Goal: Information Seeking & Learning: Learn about a topic

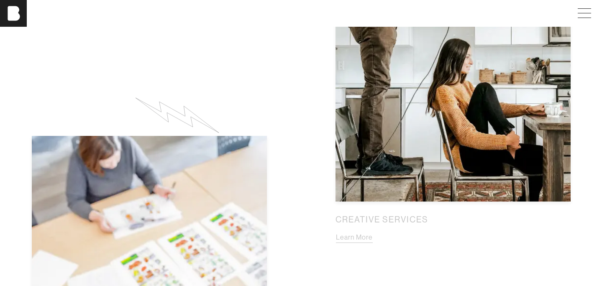
scroll to position [721, 0]
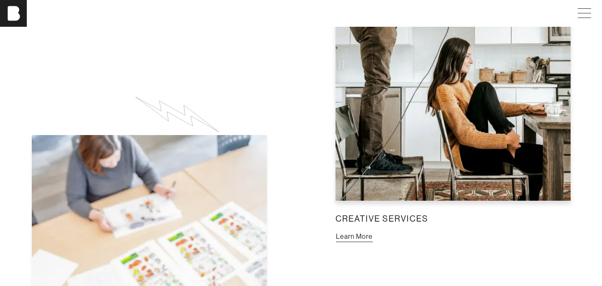
click at [355, 232] on button "Learn More" at bounding box center [355, 237] width 38 height 11
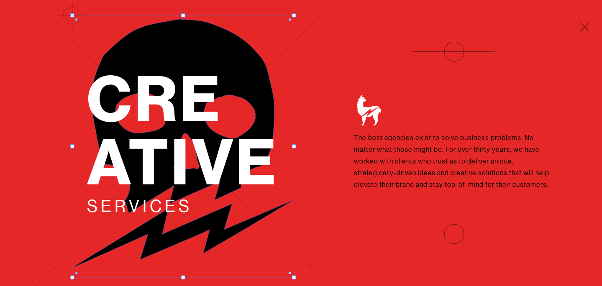
drag, startPoint x: 293, startPoint y: 278, endPoint x: 277, endPoint y: 240, distance: 40.7
click at [277, 240] on div "Cre ative Services" at bounding box center [183, 143] width 301 height 286
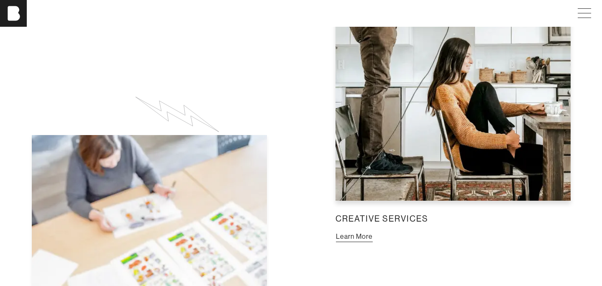
click at [373, 232] on button "Learn More" at bounding box center [355, 237] width 38 height 11
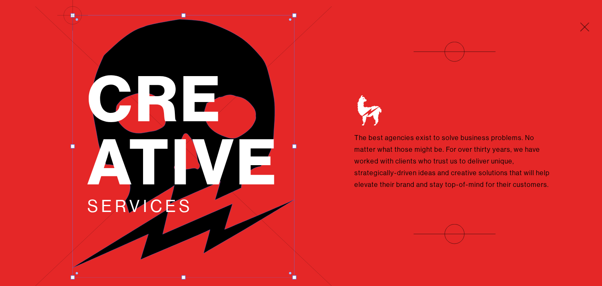
click at [383, 207] on div "Cre ative Services The best agencies exist to solve business problems. No matte…" at bounding box center [454, 143] width 237 height 203
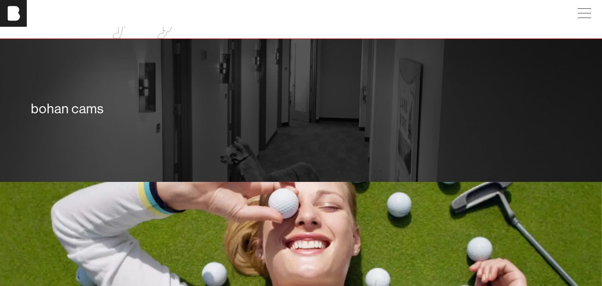
scroll to position [1275, 0]
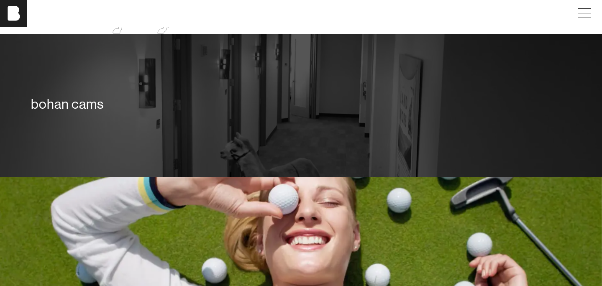
click at [259, 148] on div "bohan cams" at bounding box center [301, 105] width 602 height 143
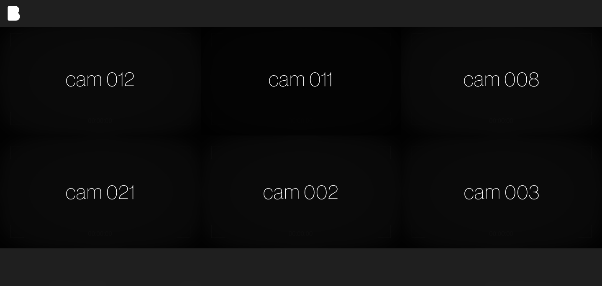
scroll to position [461, 0]
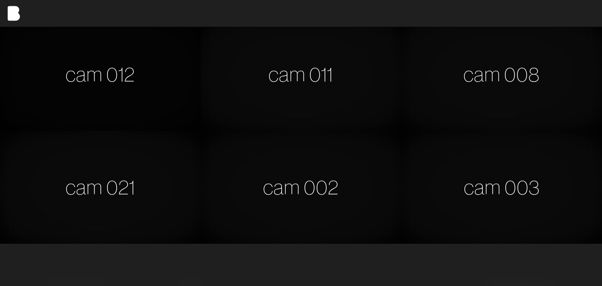
click at [162, 100] on div "cam 012" at bounding box center [100, 74] width 201 height 113
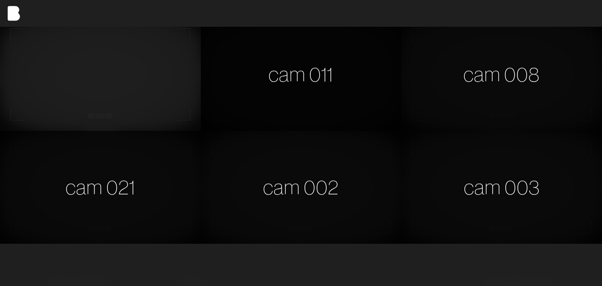
click at [262, 92] on div "cam 011" at bounding box center [301, 74] width 201 height 113
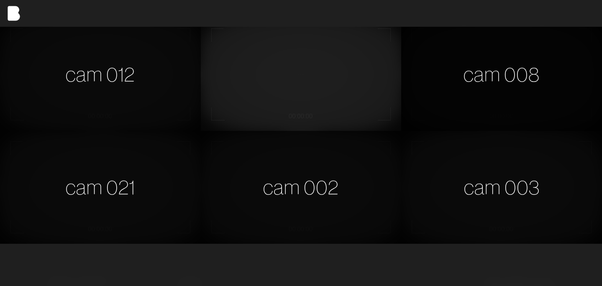
click at [440, 85] on div "cam 008" at bounding box center [502, 74] width 201 height 113
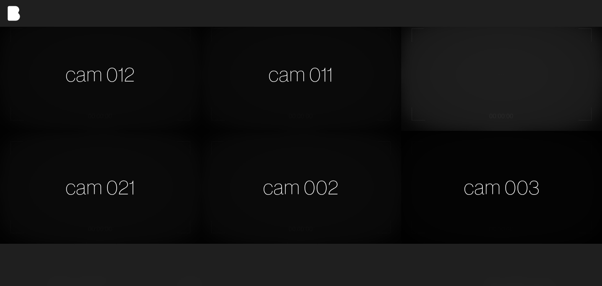
click at [456, 187] on div "cam 003" at bounding box center [502, 187] width 201 height 113
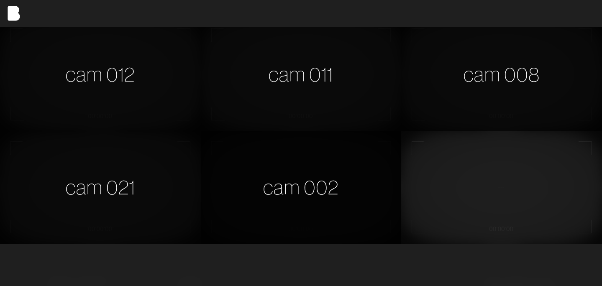
click at [304, 187] on div "cam 002" at bounding box center [301, 187] width 201 height 113
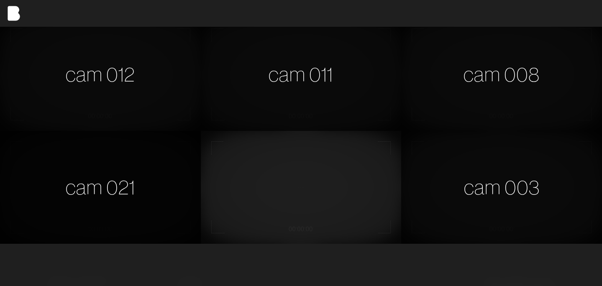
click at [126, 187] on div "cam 021" at bounding box center [100, 187] width 201 height 113
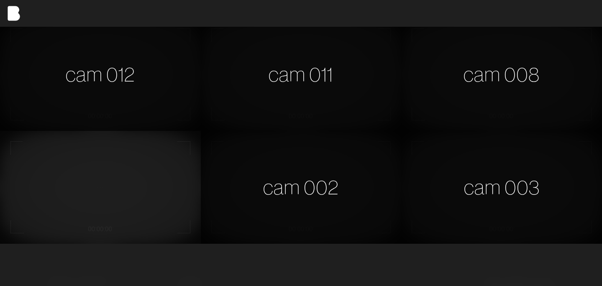
click at [129, 190] on video at bounding box center [100, 187] width 201 height 113
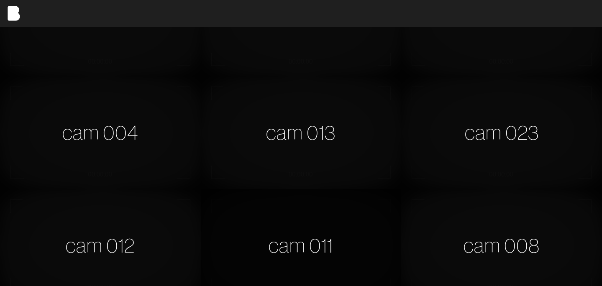
scroll to position [288, 0]
click at [488, 140] on div "cam 023" at bounding box center [502, 133] width 201 height 113
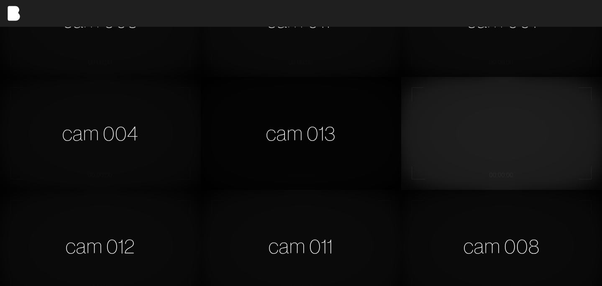
click at [356, 130] on div "cam 013" at bounding box center [301, 133] width 201 height 113
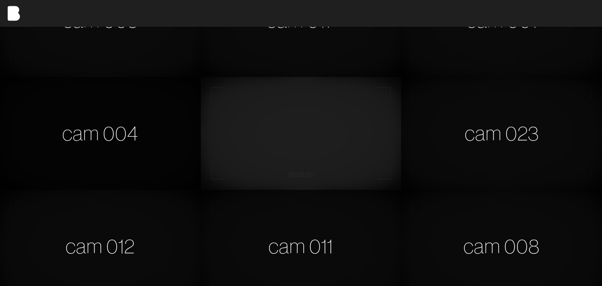
click at [140, 121] on div "cam 004" at bounding box center [100, 133] width 201 height 113
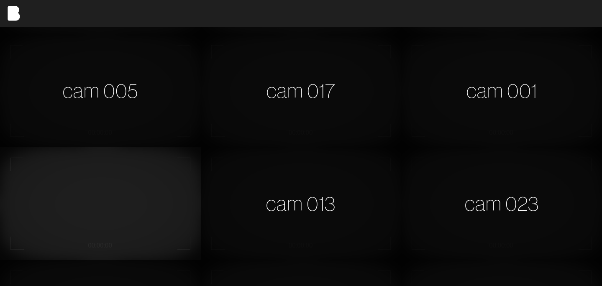
click at [167, 113] on div "cam 005" at bounding box center [100, 91] width 201 height 113
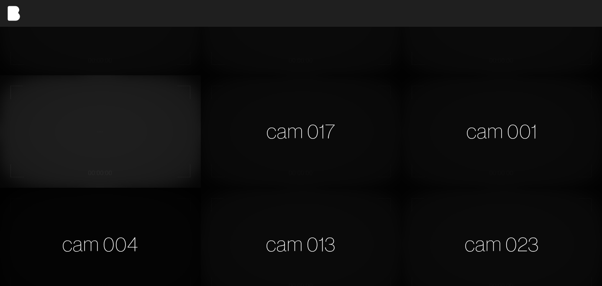
scroll to position [178, 0]
click at [248, 121] on div "cam 017" at bounding box center [301, 131] width 201 height 113
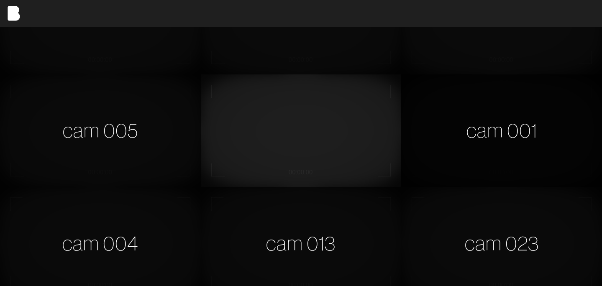
click at [469, 117] on div "cam 001" at bounding box center [502, 131] width 201 height 113
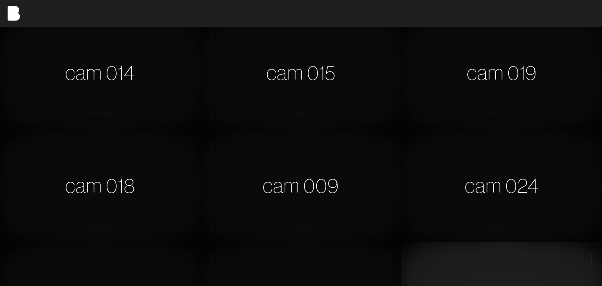
scroll to position [0, 0]
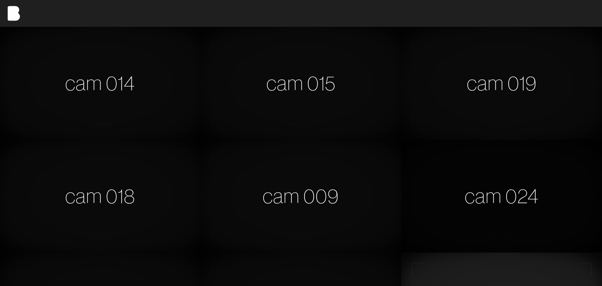
click at [473, 165] on div "cam 024" at bounding box center [502, 196] width 201 height 113
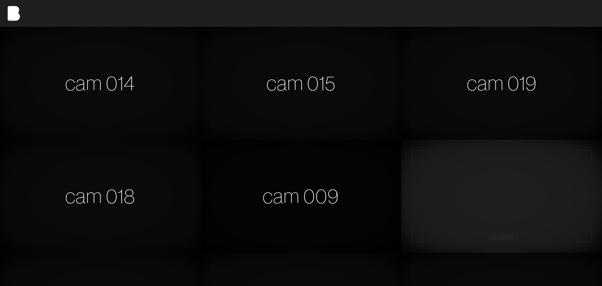
click at [359, 182] on div "cam 009" at bounding box center [301, 196] width 201 height 113
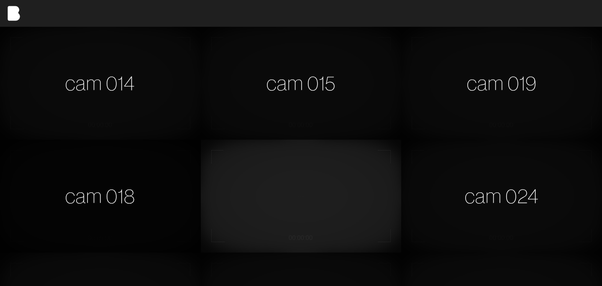
click at [154, 162] on div "cam 018" at bounding box center [100, 196] width 201 height 113
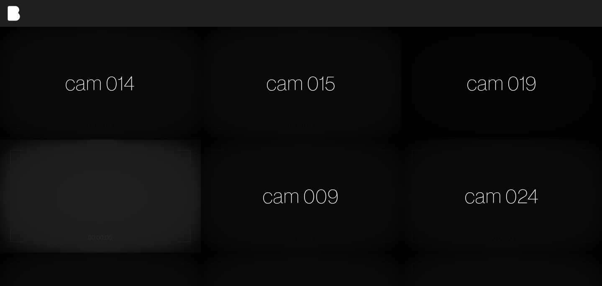
click at [446, 88] on div "cam 019" at bounding box center [502, 83] width 201 height 113
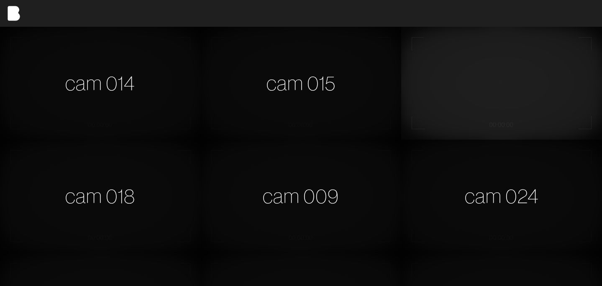
click at [437, 71] on video at bounding box center [502, 83] width 201 height 113
click at [375, 72] on div "cam 015" at bounding box center [301, 83] width 201 height 113
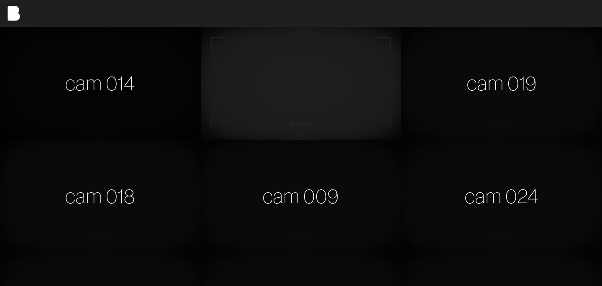
click at [179, 84] on div "cam 014" at bounding box center [100, 83] width 201 height 113
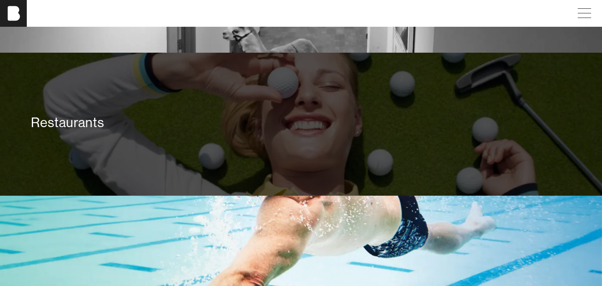
scroll to position [1400, 0]
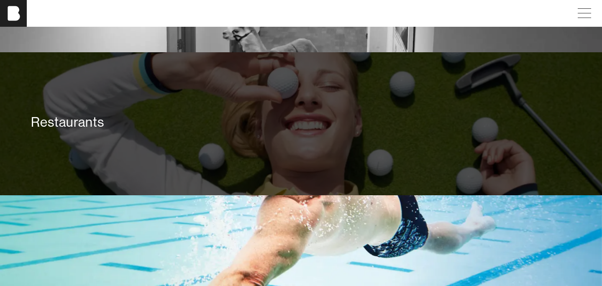
click at [253, 118] on div "Restaurants" at bounding box center [301, 122] width 541 height 17
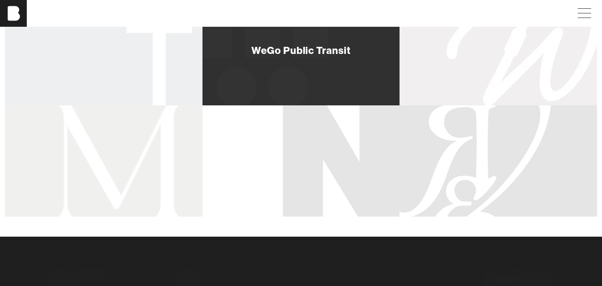
scroll to position [673, 0]
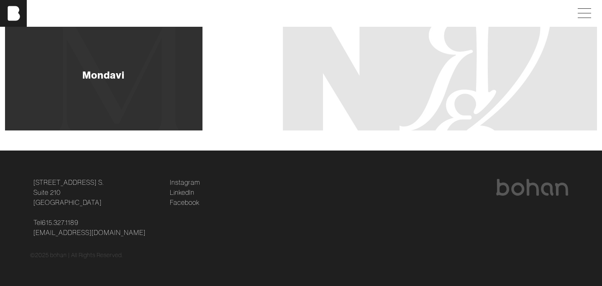
click at [136, 63] on div "Mondavi" at bounding box center [104, 74] width 198 height 111
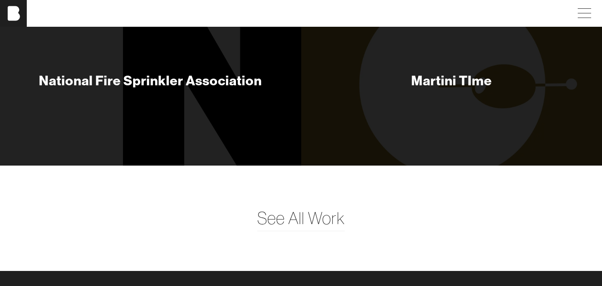
scroll to position [2742, 0]
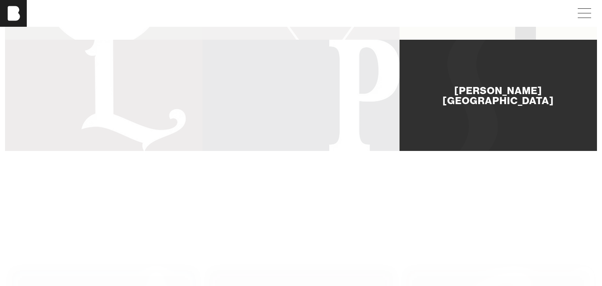
scroll to position [321, 0]
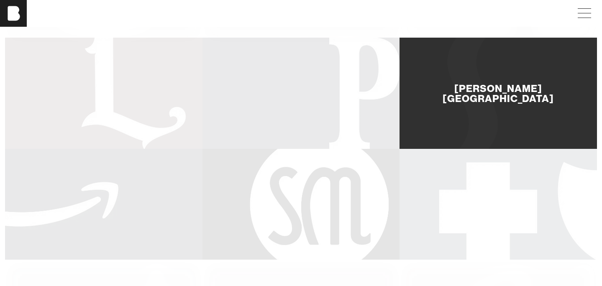
click at [456, 82] on div "[PERSON_NAME][GEOGRAPHIC_DATA]" at bounding box center [499, 93] width 198 height 111
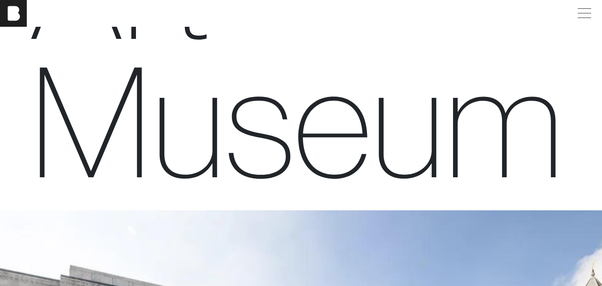
scroll to position [603, 0]
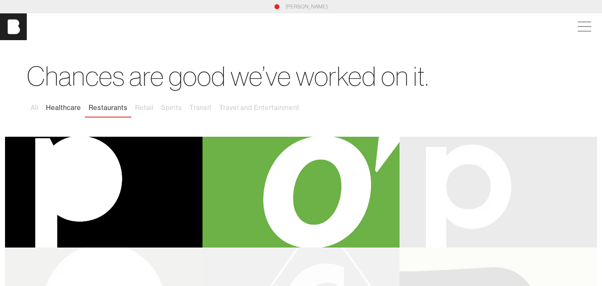
click at [76, 108] on button "Healthcare" at bounding box center [63, 108] width 43 height 18
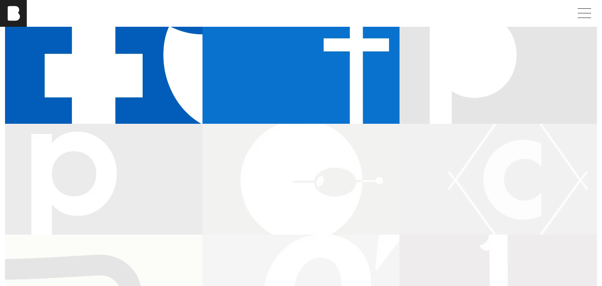
scroll to position [78, 0]
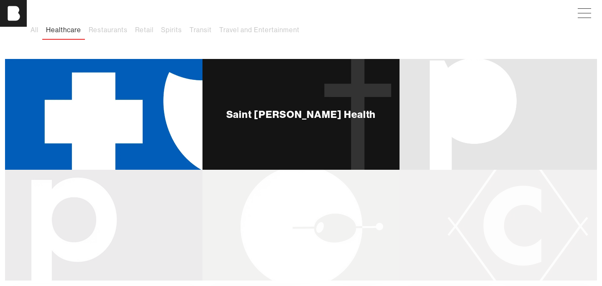
click at [308, 111] on div "Saint [PERSON_NAME] Health" at bounding box center [302, 114] width 150 height 10
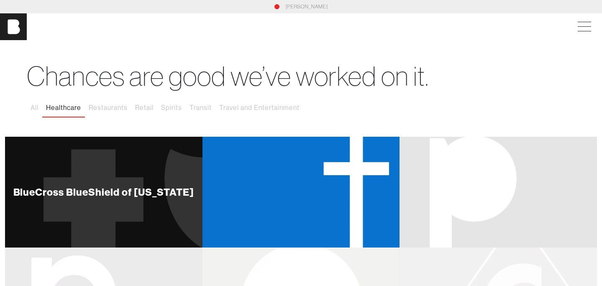
click at [136, 175] on div "BlueCross BlueShield of [US_STATE]" at bounding box center [104, 192] width 198 height 111
click at [131, 196] on div "BlueCross BlueShield of [US_STATE]" at bounding box center [103, 192] width 181 height 10
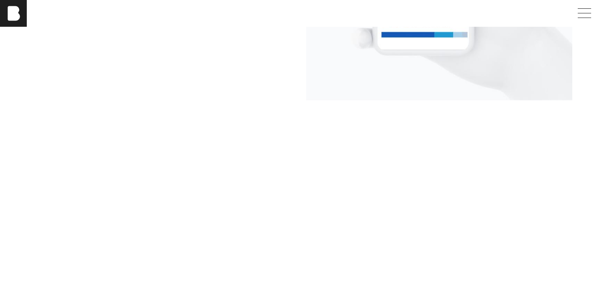
scroll to position [566, 0]
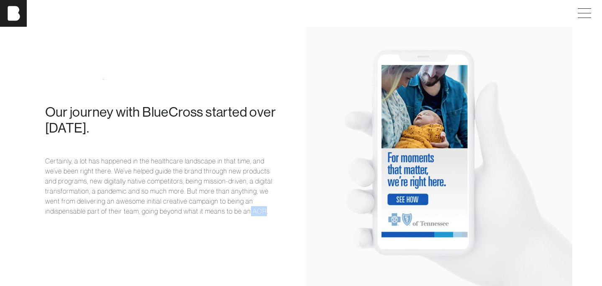
drag, startPoint x: 251, startPoint y: 212, endPoint x: 264, endPoint y: 213, distance: 13.5
click at [265, 213] on p "Certainly, a lot has happened in the healthcare landscape in that time, and we’…" at bounding box center [163, 186] width 236 height 60
copy p "AOR"
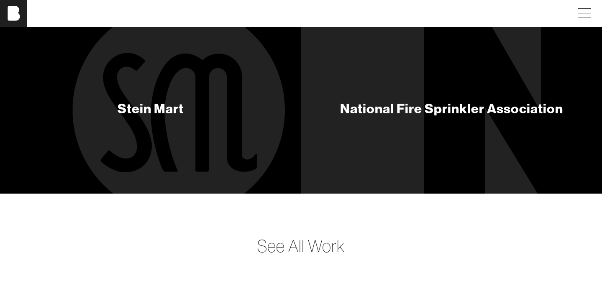
scroll to position [2681, 0]
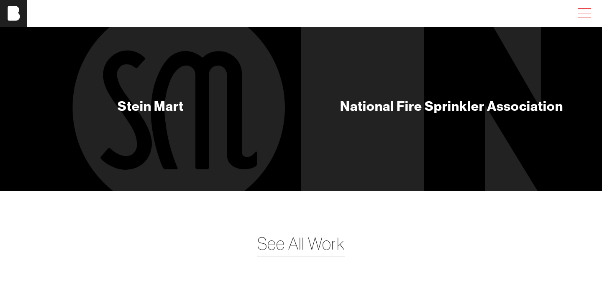
click at [585, 7] on span at bounding box center [583, 13] width 19 height 15
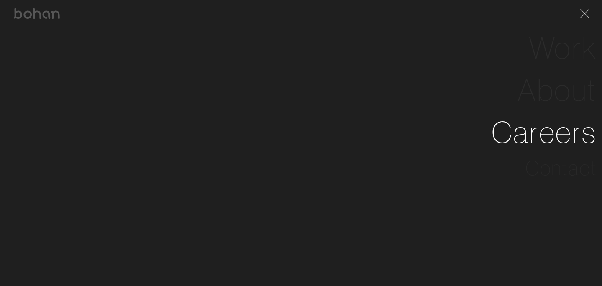
click at [552, 126] on link "Careers" at bounding box center [545, 132] width 106 height 42
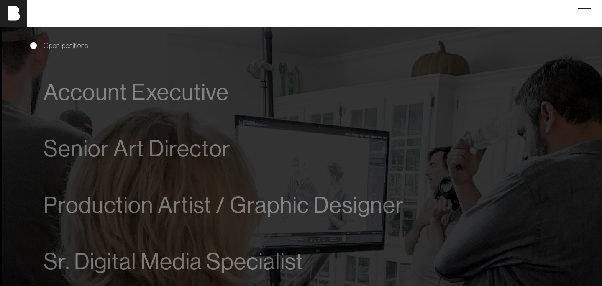
scroll to position [535, 0]
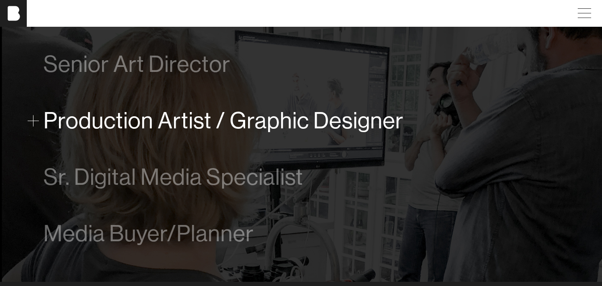
click at [238, 122] on span "Production Artist / Graphic Designer" at bounding box center [224, 121] width 360 height 26
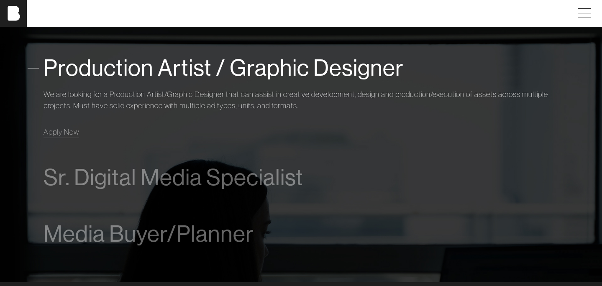
scroll to position [594, 0]
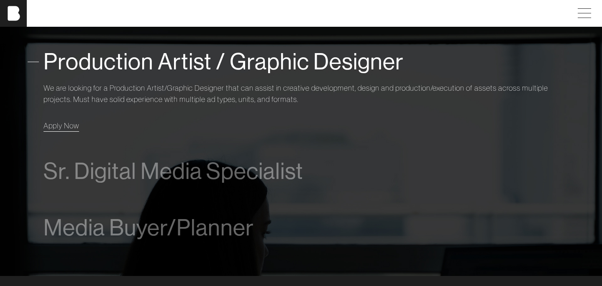
click at [71, 131] on link "Apply Now" at bounding box center [62, 125] width 36 height 11
